Goal: Check status: Verify the current state of an ongoing process or item

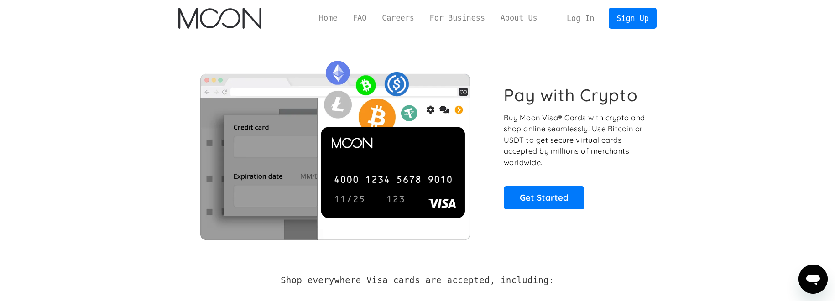
click at [582, 20] on link "Log In" at bounding box center [580, 18] width 43 height 20
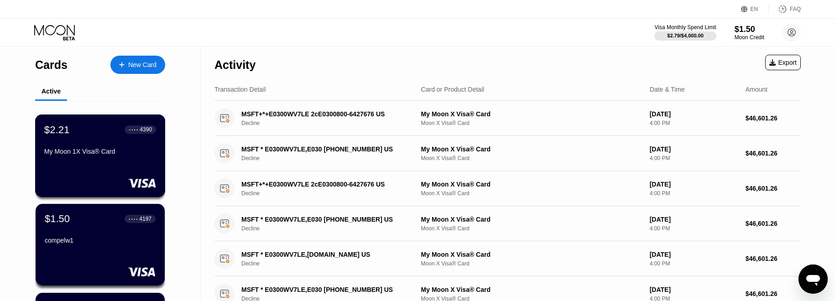
click at [124, 159] on div "My Moon 1X Visa® Card" at bounding box center [100, 153] width 112 height 11
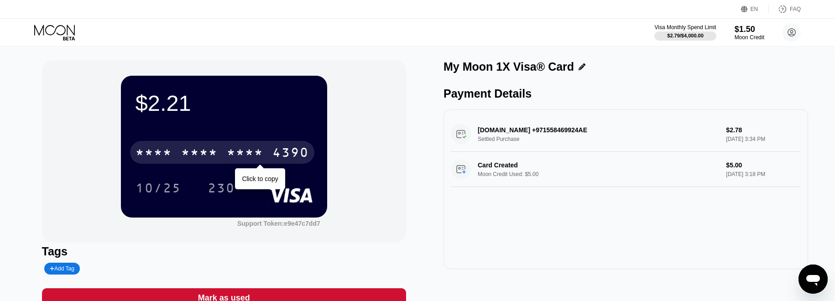
click at [263, 152] on div "* * * *" at bounding box center [245, 153] width 36 height 15
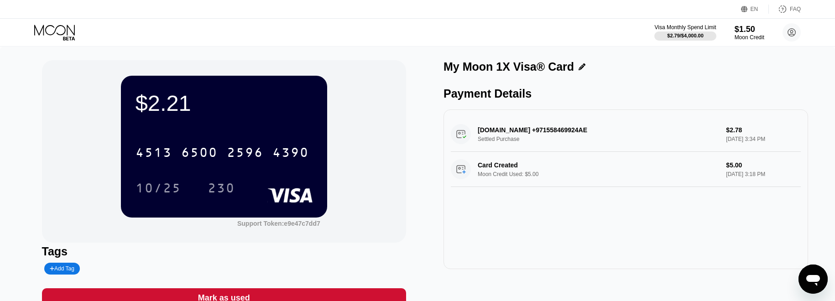
click at [203, 190] on div "230" at bounding box center [221, 188] width 41 height 23
click at [64, 34] on icon at bounding box center [55, 33] width 42 height 16
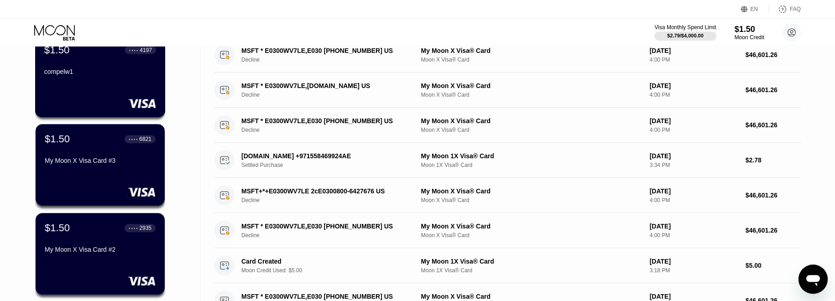
scroll to position [279, 0]
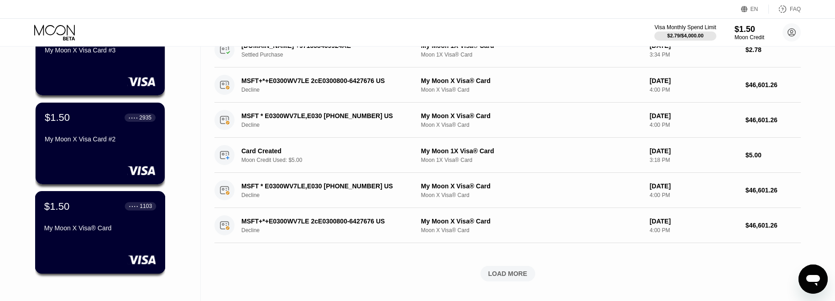
click at [88, 212] on div "$1.50 ● ● ● ● 1103" at bounding box center [100, 206] width 112 height 12
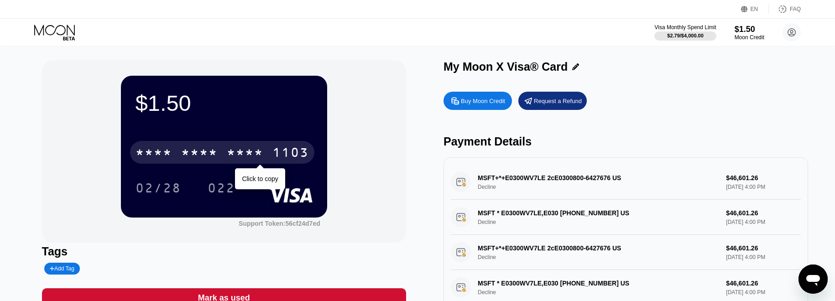
click at [230, 150] on div "* * * *" at bounding box center [245, 153] width 36 height 15
click at [211, 153] on div "6500" at bounding box center [199, 153] width 36 height 15
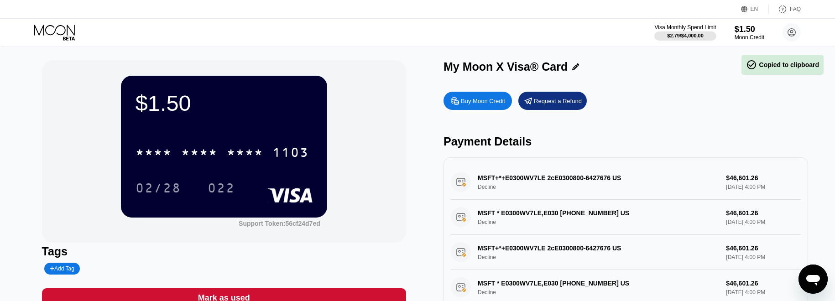
click at [224, 182] on div "022" at bounding box center [221, 188] width 41 height 23
click at [47, 31] on icon at bounding box center [55, 33] width 42 height 16
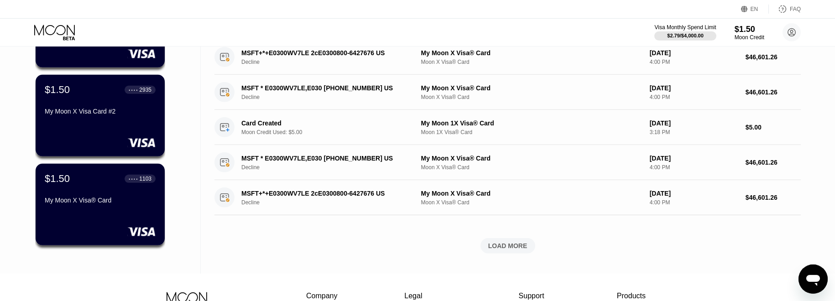
scroll to position [279, 0]
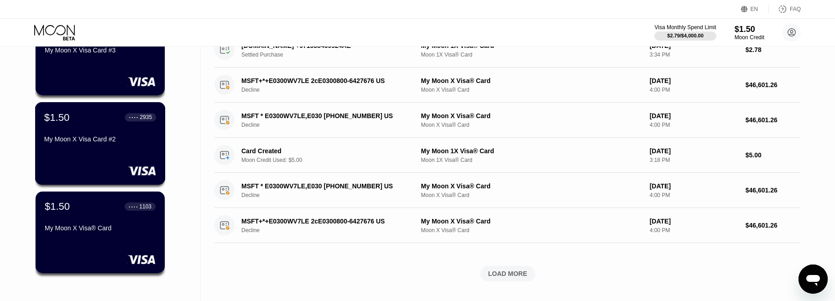
click at [120, 158] on div "$1.50 ● ● ● ● 2935 My Moon X Visa Card #2" at bounding box center [100, 143] width 130 height 83
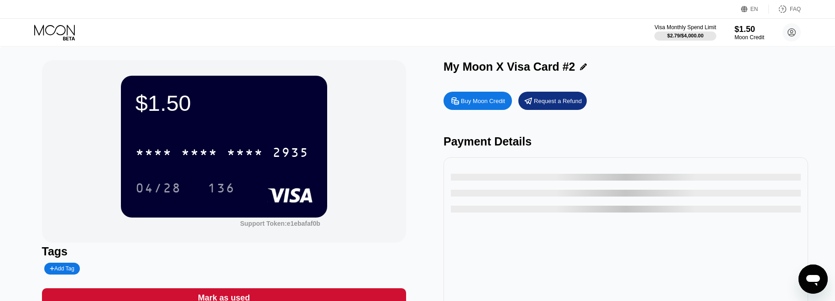
click at [196, 154] on div "* * * *" at bounding box center [199, 153] width 36 height 15
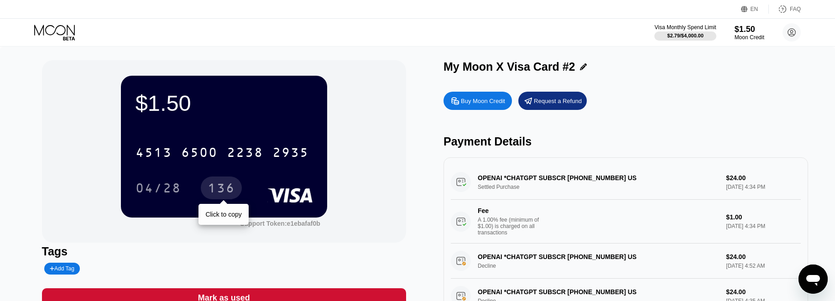
click at [213, 181] on div "136" at bounding box center [221, 188] width 41 height 23
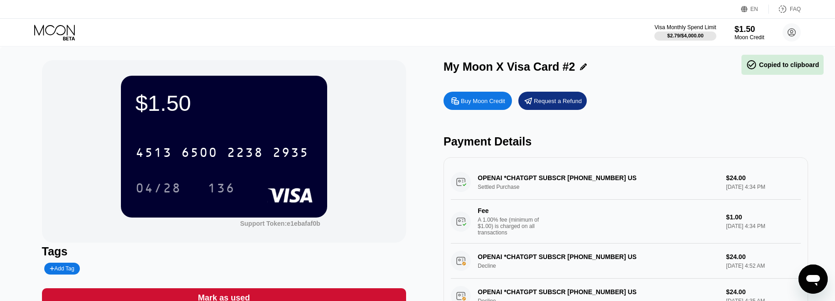
drag, startPoint x: 77, startPoint y: 47, endPoint x: 183, endPoint y: 0, distance: 115.6
click at [78, 45] on div "Visa Monthly Spend Limit $2.79 / $4,000.00 $1.50 Moon Credit sir dikey [EMAIL_A…" at bounding box center [417, 32] width 835 height 27
